Goal: Information Seeking & Learning: Find specific fact

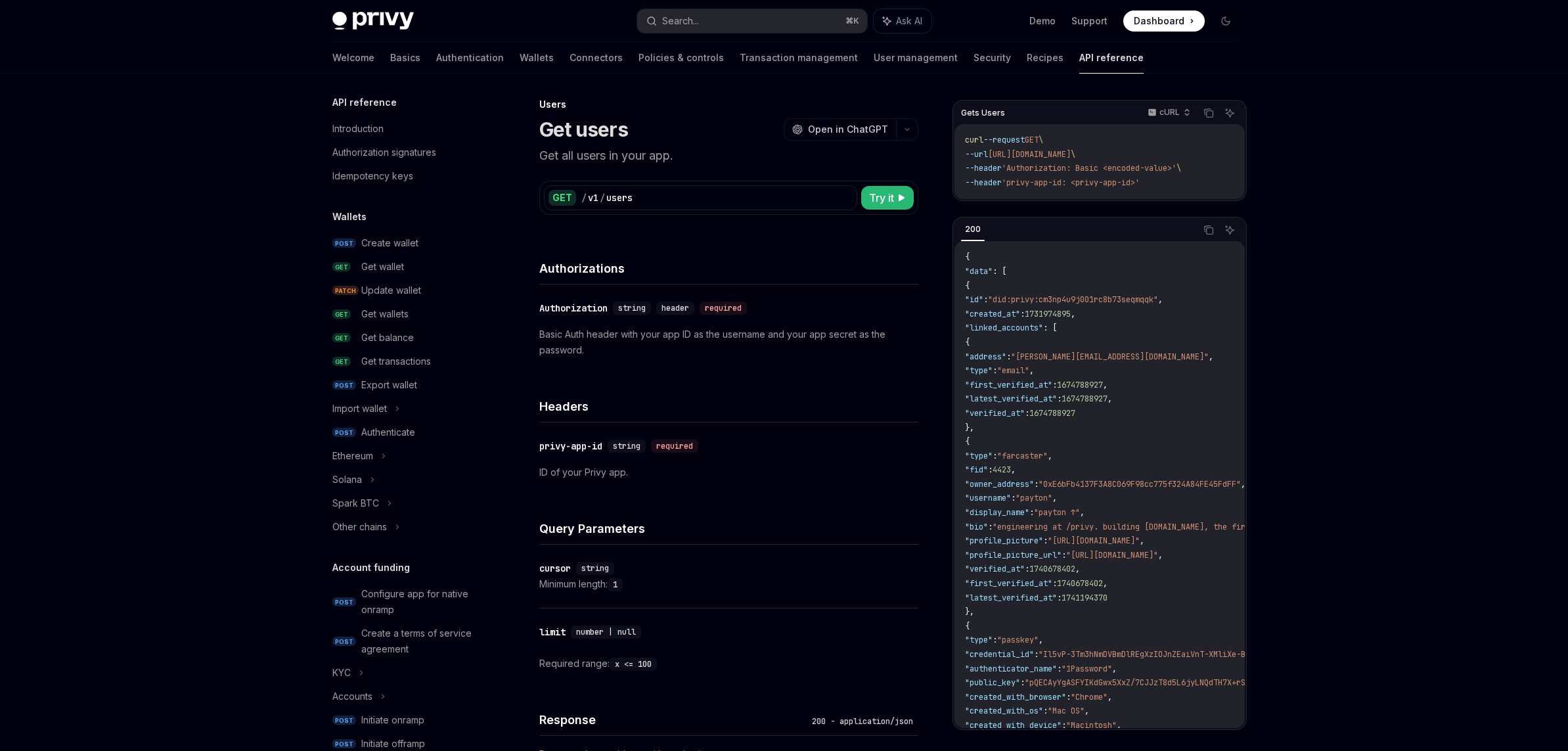
scroll to position [254, 0]
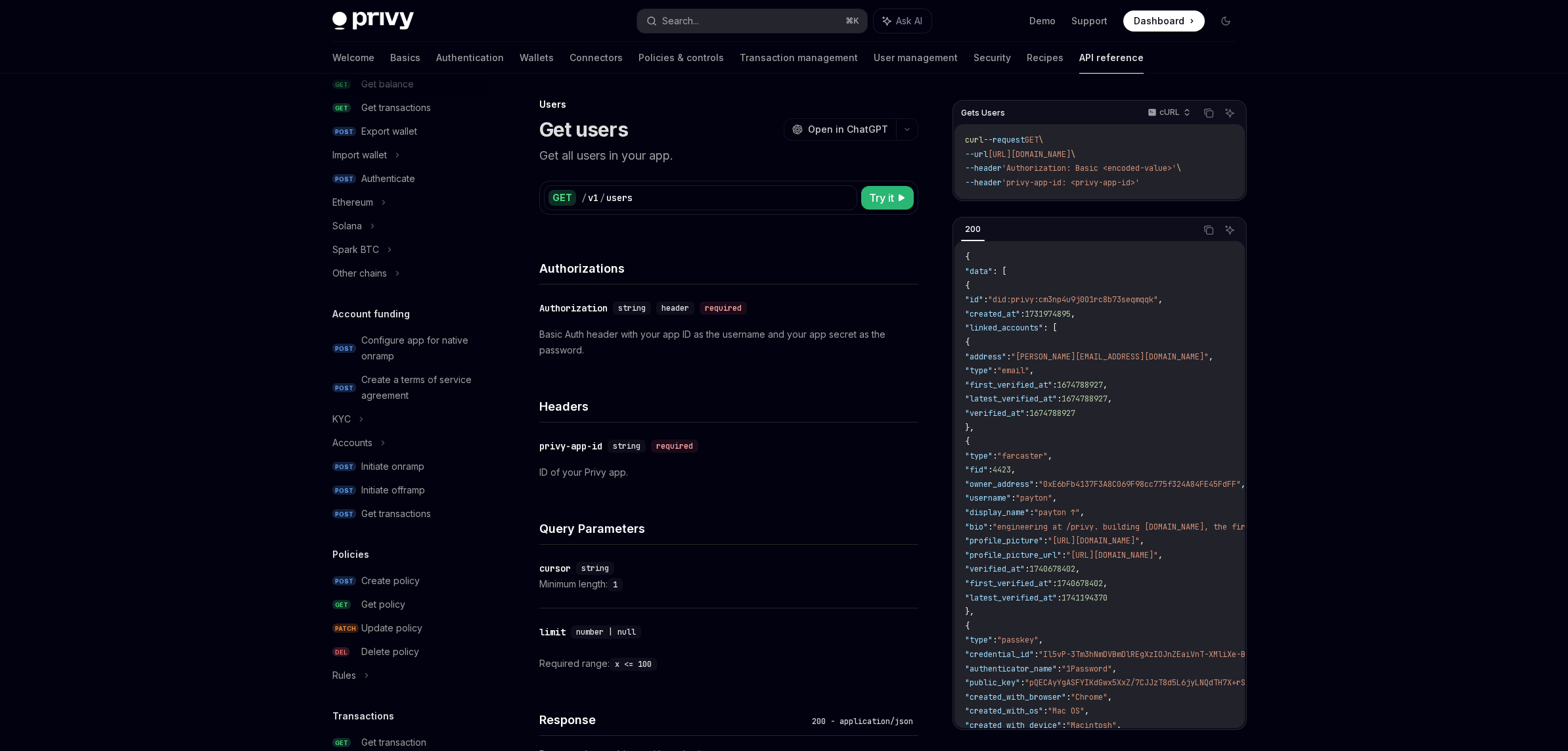
click at [350, 15] on img at bounding box center [373, 20] width 82 height 18
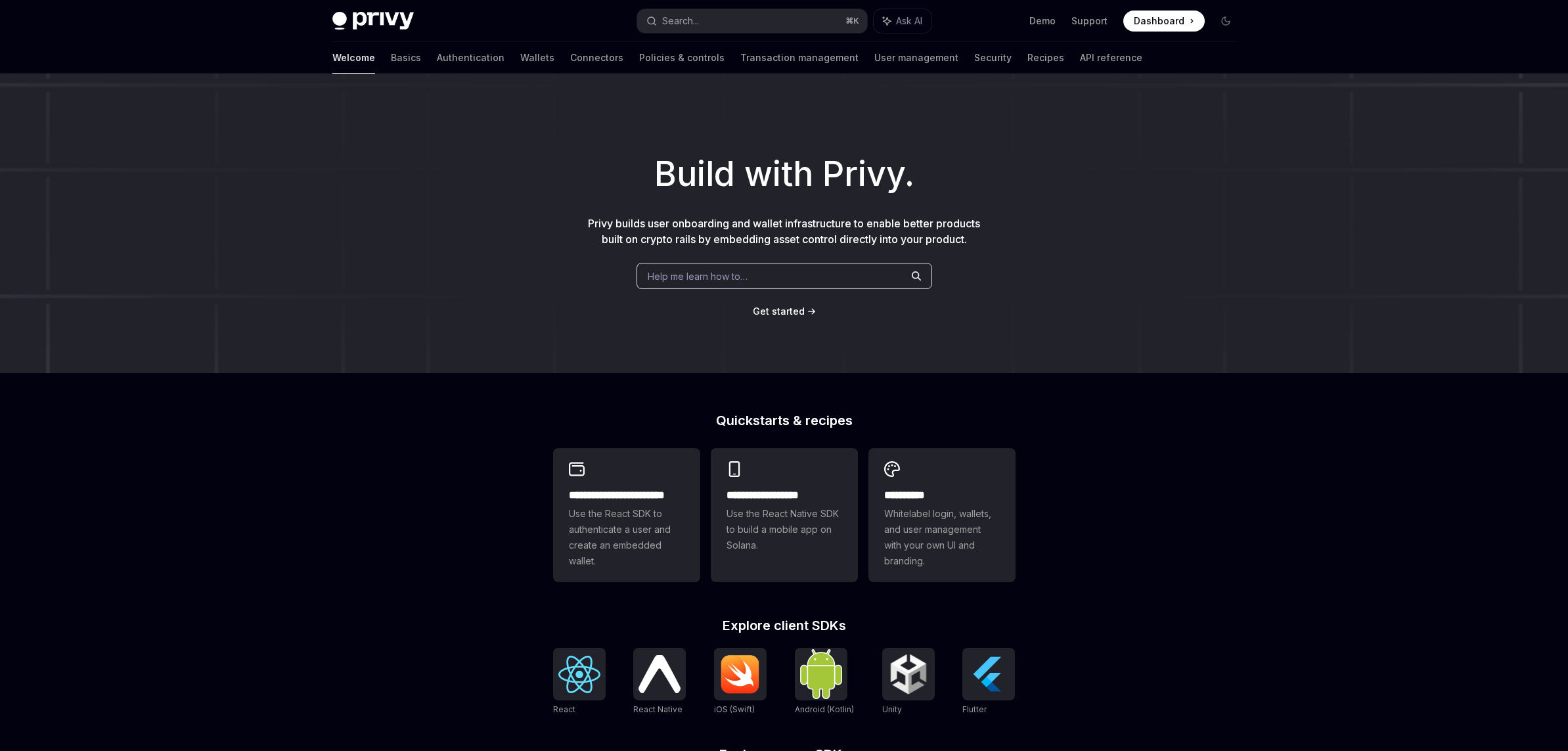
click at [364, 18] on img at bounding box center [373, 20] width 82 height 18
click at [362, 18] on img at bounding box center [373, 20] width 82 height 18
drag, startPoint x: 425, startPoint y: 16, endPoint x: 354, endPoint y: 17, distance: 71.0
click at [354, 17] on div "Privy Docs home page" at bounding box center [479, 20] width 294 height 18
copy img
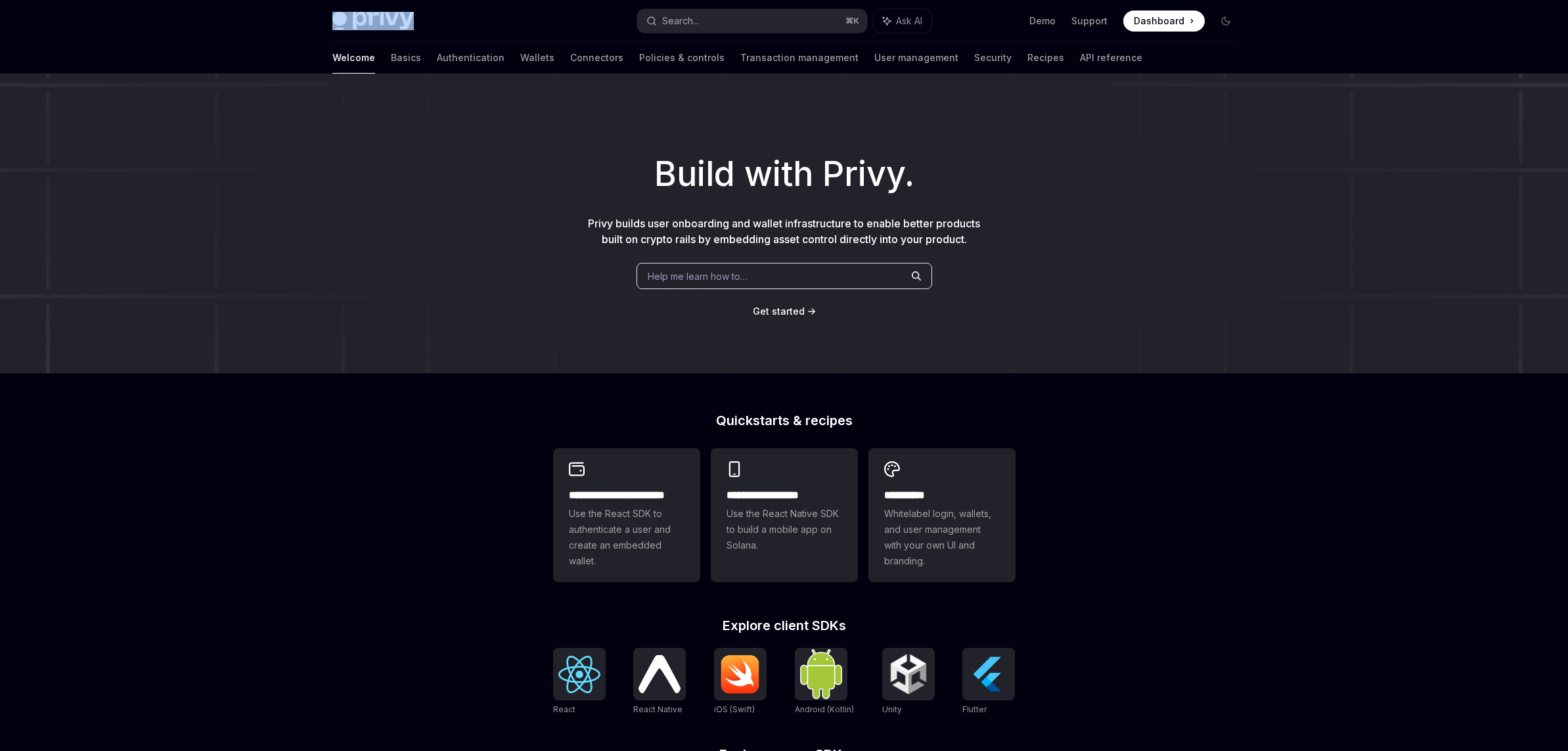
type textarea "*"
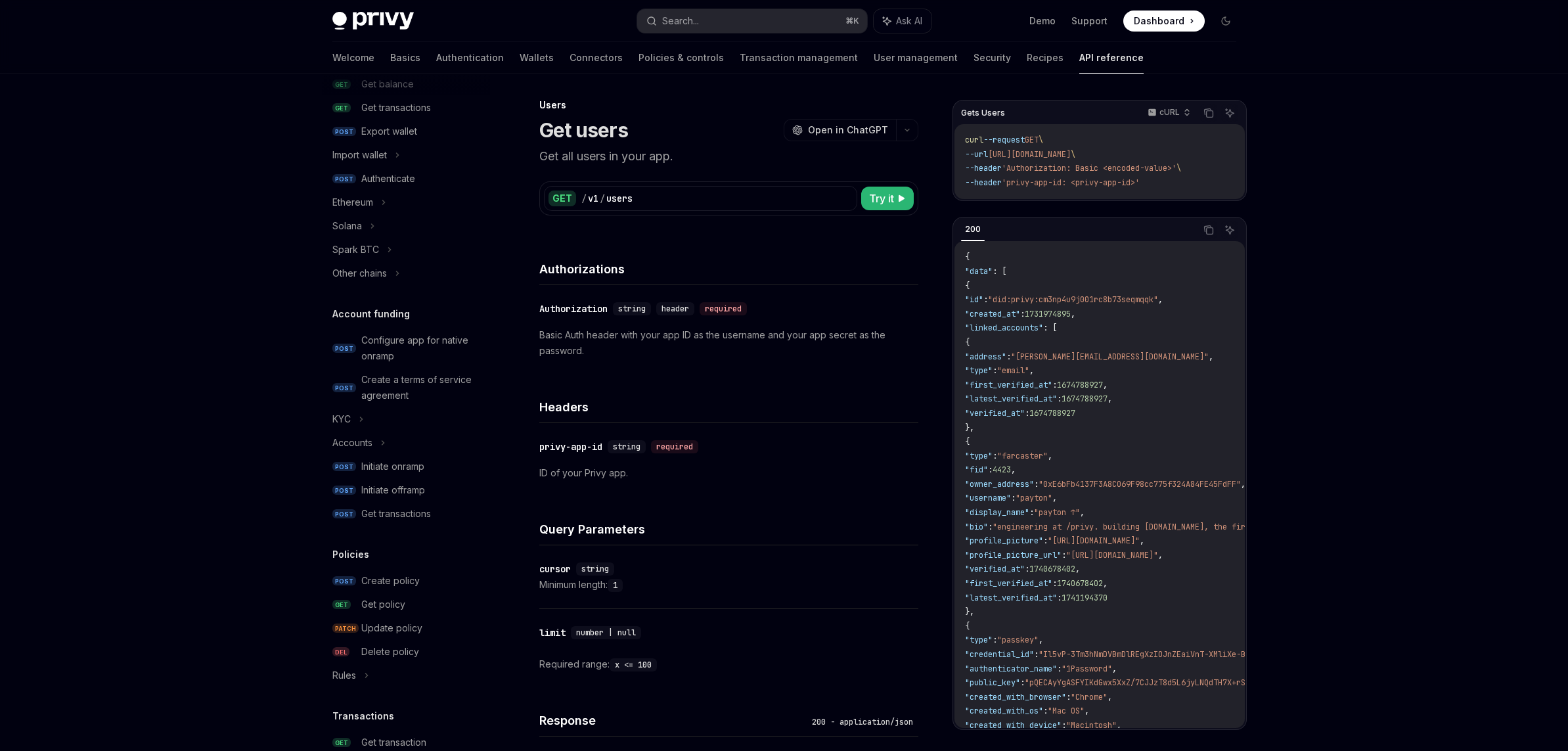
scroll to position [631, 0]
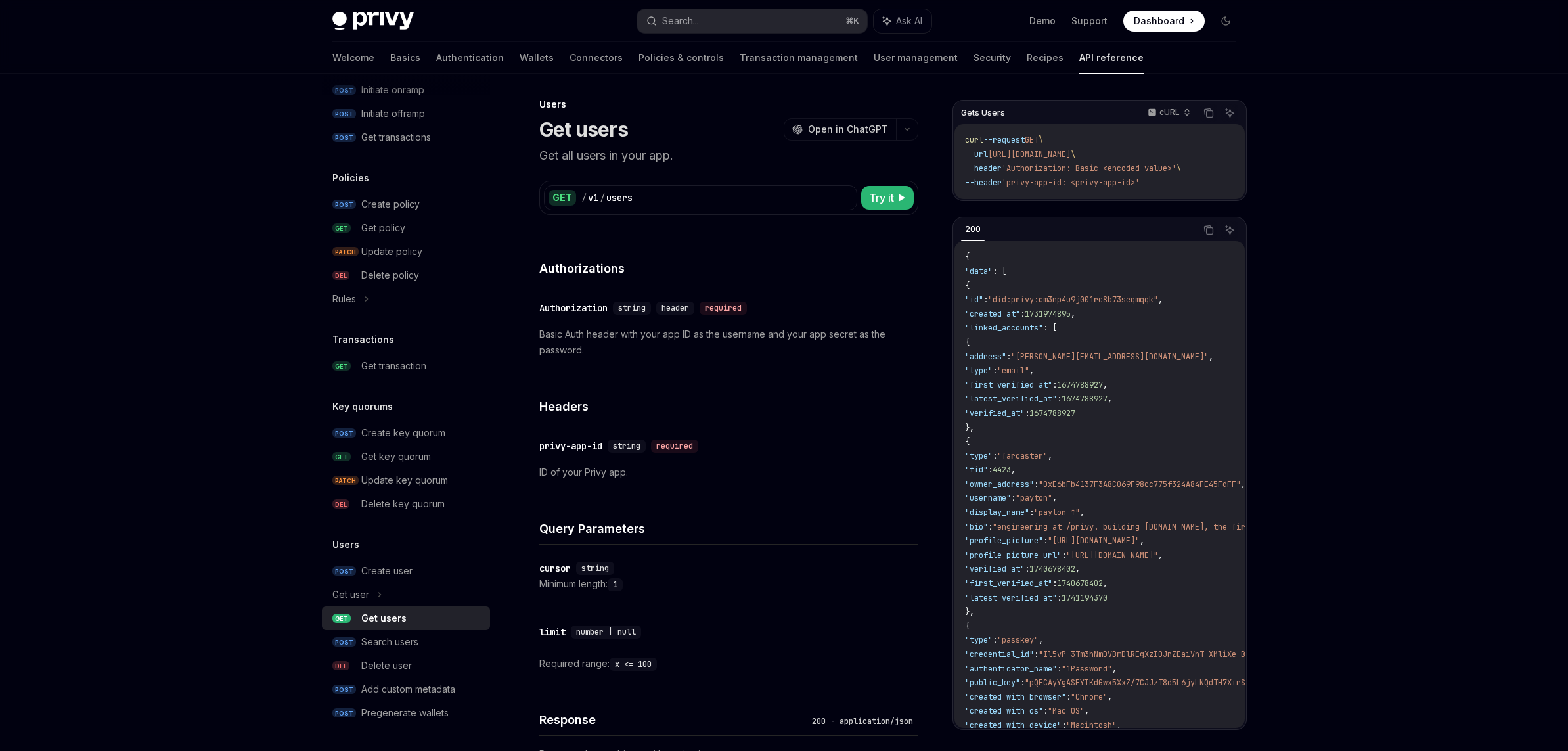
click at [1311, 190] on div "Privy Docs home page Search... ⌘ K Ask AI Demo Support Dashboard Dashboard Sear…" at bounding box center [784, 547] width 1568 height 1101
drag, startPoint x: 548, startPoint y: 135, endPoint x: 643, endPoint y: 131, distance: 95.1
click at [643, 130] on div "Get users OpenAI Open in ChatGPT" at bounding box center [728, 129] width 379 height 23
click at [537, 127] on div "Users Get users OpenAI Open in ChatGPT Get all users in your app. OpenAI Open i…" at bounding box center [605, 597] width 630 height 1001
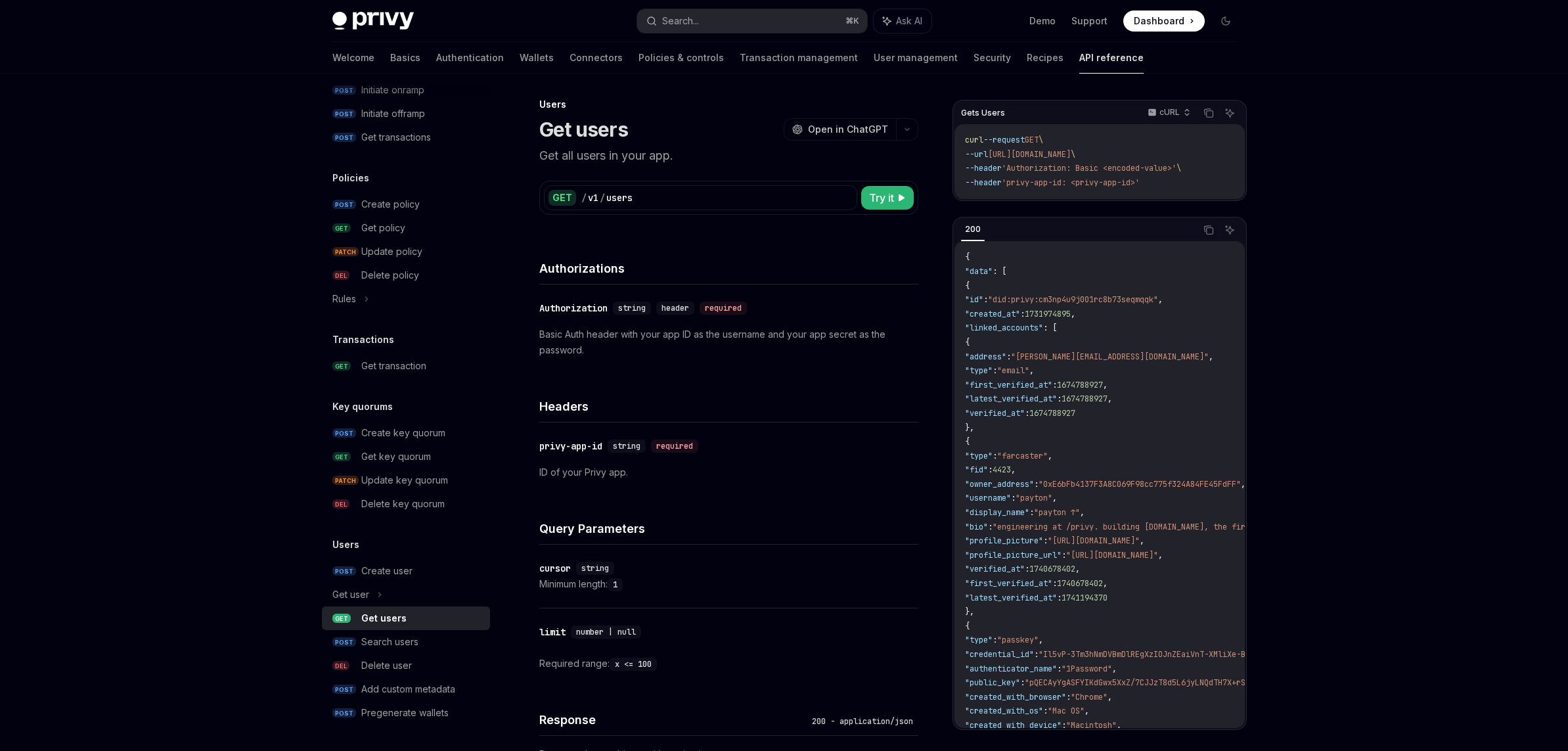
click at [1046, 401] on span ""latest_verified_at"" at bounding box center [1011, 398] width 92 height 11
click at [1024, 419] on span ""verified_at"" at bounding box center [995, 413] width 60 height 11
copy span "verified_at"
